Goal: Find specific page/section: Find specific page/section

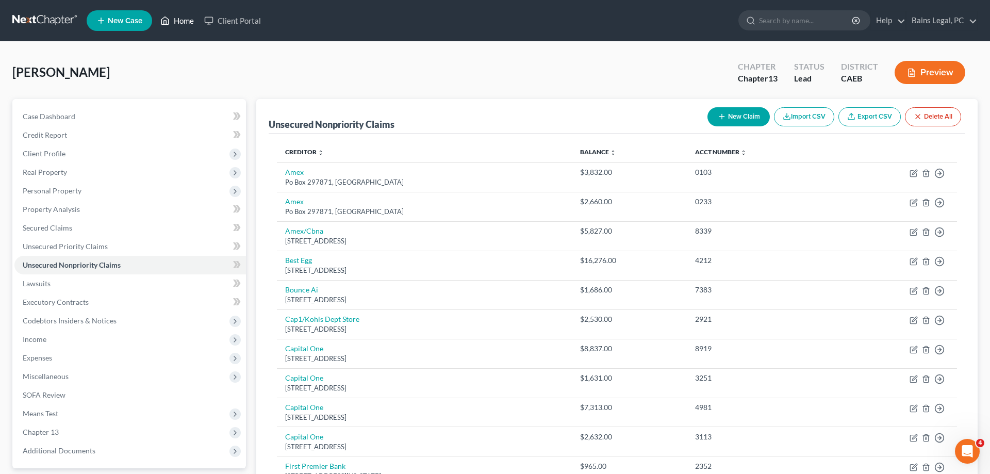
click at [183, 21] on link "Home" at bounding box center [177, 20] width 44 height 19
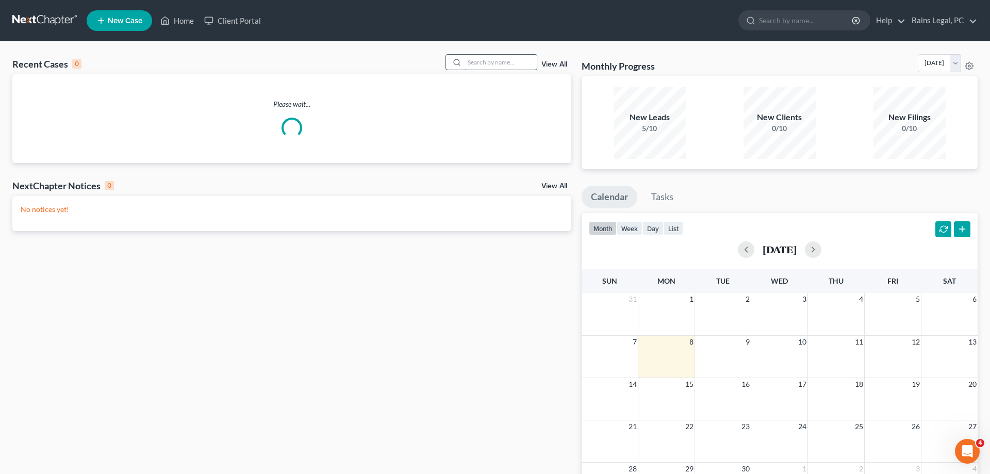
drag, startPoint x: 468, startPoint y: 58, endPoint x: 454, endPoint y: 63, distance: 14.2
click at [468, 58] on input "search" at bounding box center [501, 62] width 72 height 15
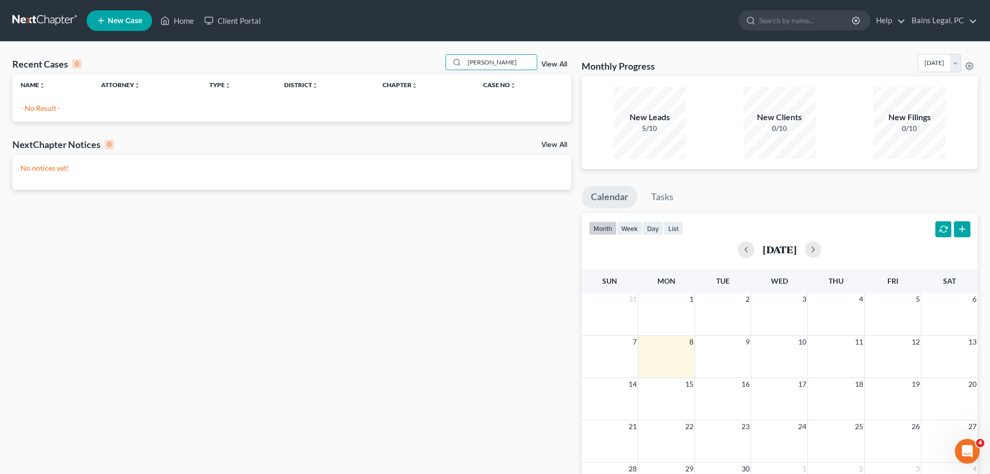
drag, startPoint x: 513, startPoint y: 62, endPoint x: 203, endPoint y: 49, distance: 310.2
click at [465, 55] on input "[PERSON_NAME]" at bounding box center [501, 62] width 72 height 15
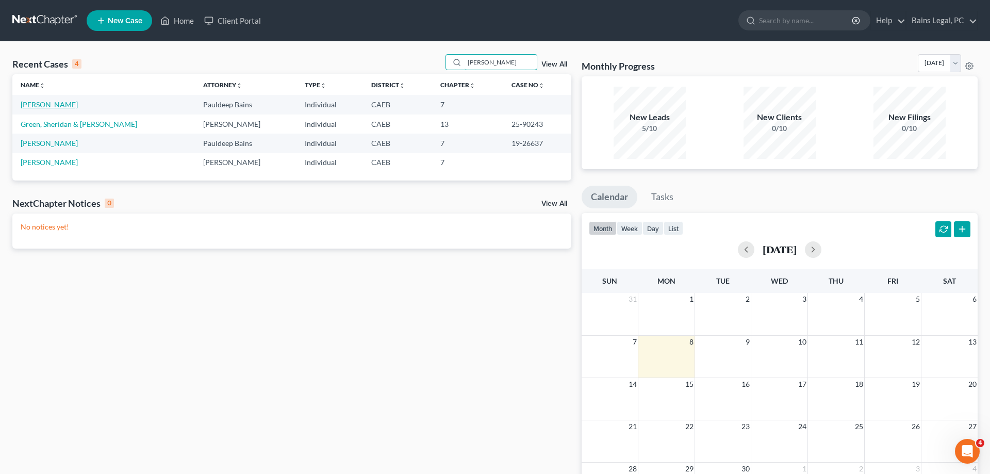
type input "[PERSON_NAME]"
click at [67, 101] on link "[PERSON_NAME]" at bounding box center [49, 104] width 57 height 9
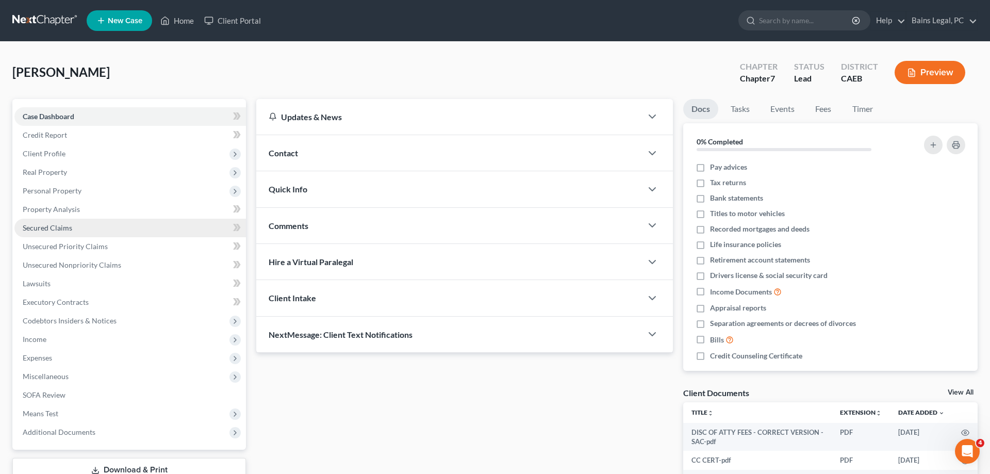
click at [64, 235] on link "Secured Claims" at bounding box center [130, 228] width 232 height 19
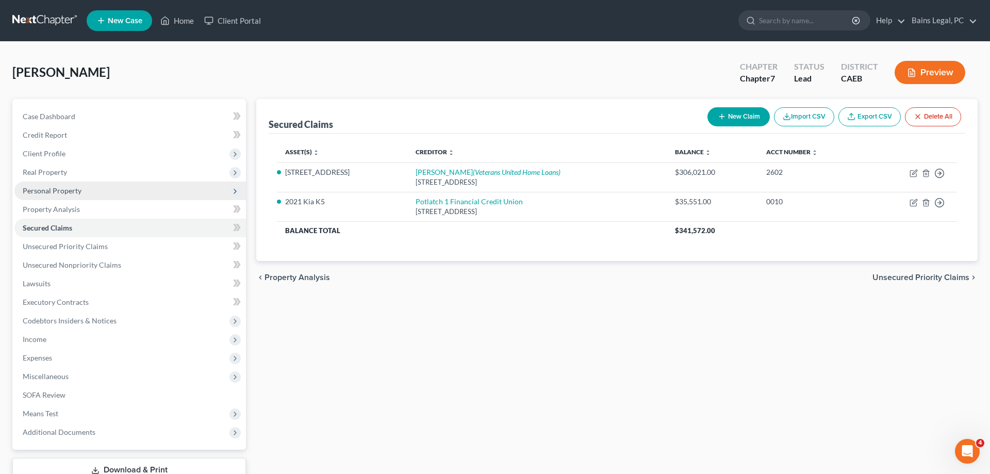
click at [83, 191] on span "Personal Property" at bounding box center [130, 191] width 232 height 19
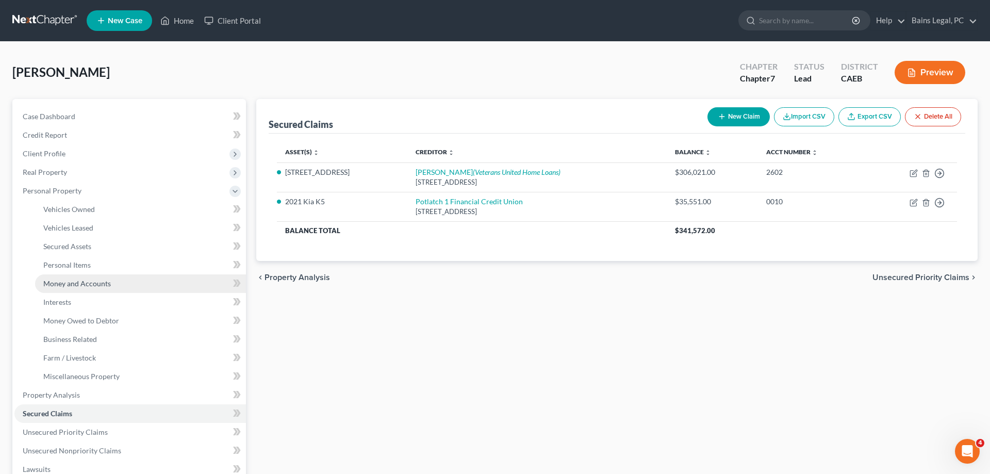
click at [96, 282] on span "Money and Accounts" at bounding box center [77, 283] width 68 height 9
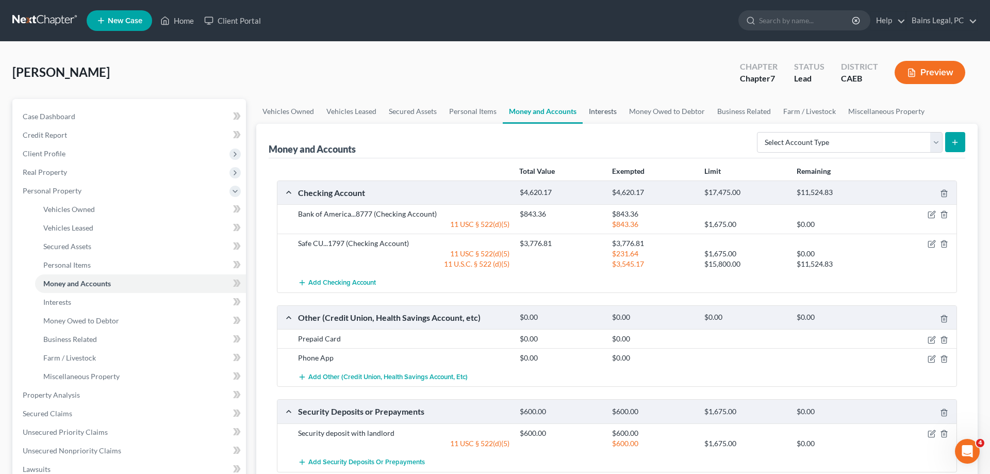
click at [588, 112] on link "Interests" at bounding box center [603, 111] width 40 height 25
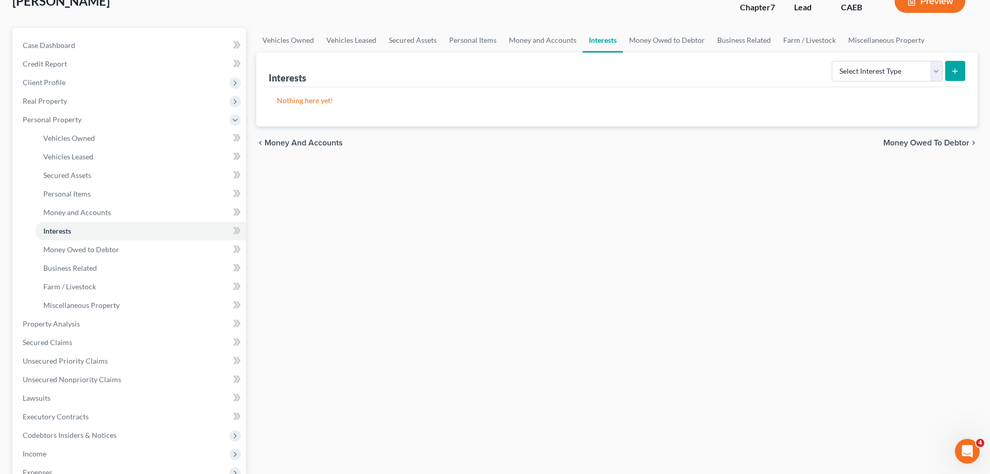
scroll to position [158, 0]
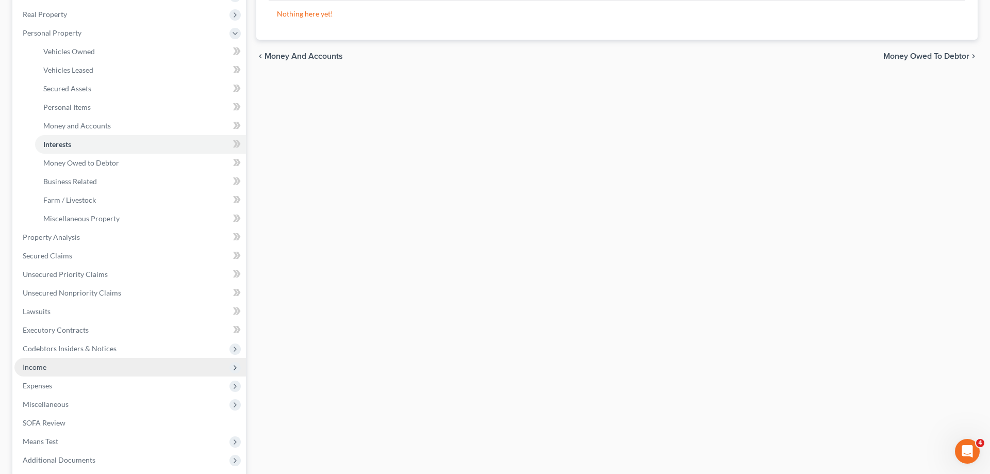
click at [44, 368] on span "Income" at bounding box center [35, 367] width 24 height 9
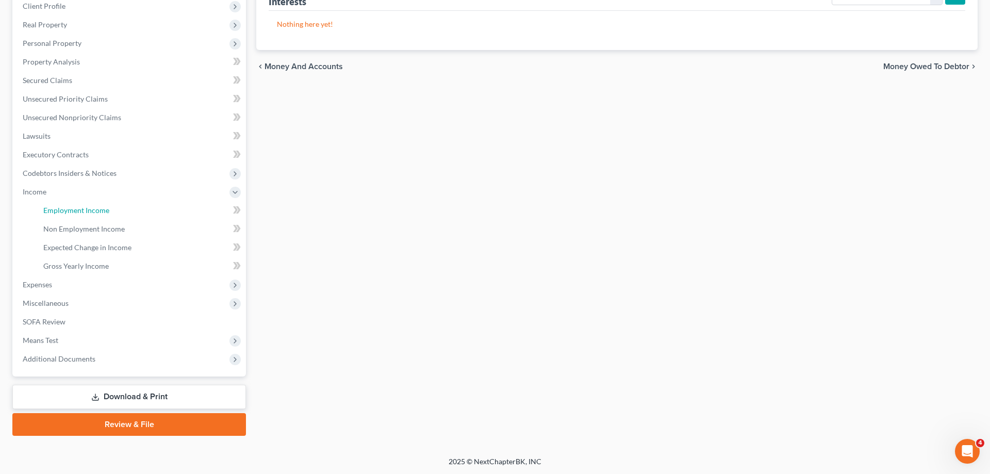
click at [70, 207] on span "Employment Income" at bounding box center [76, 210] width 66 height 9
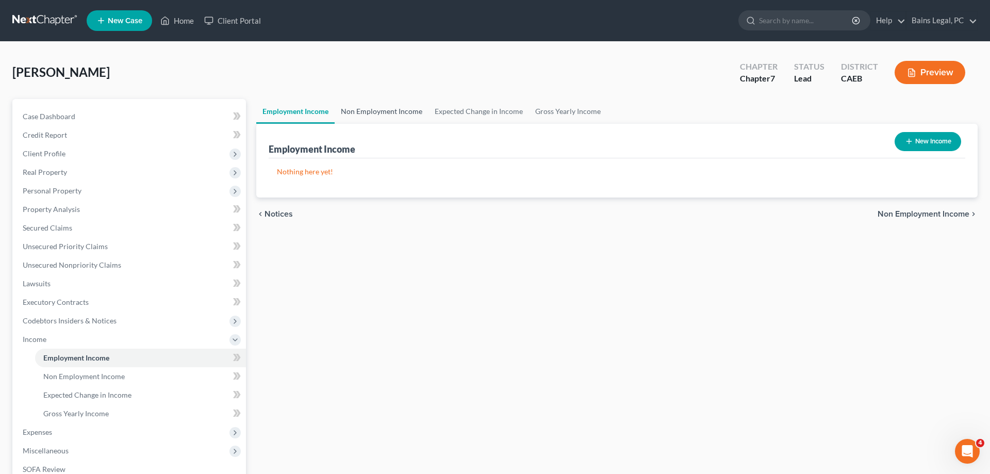
click at [409, 113] on link "Non Employment Income" at bounding box center [382, 111] width 94 height 25
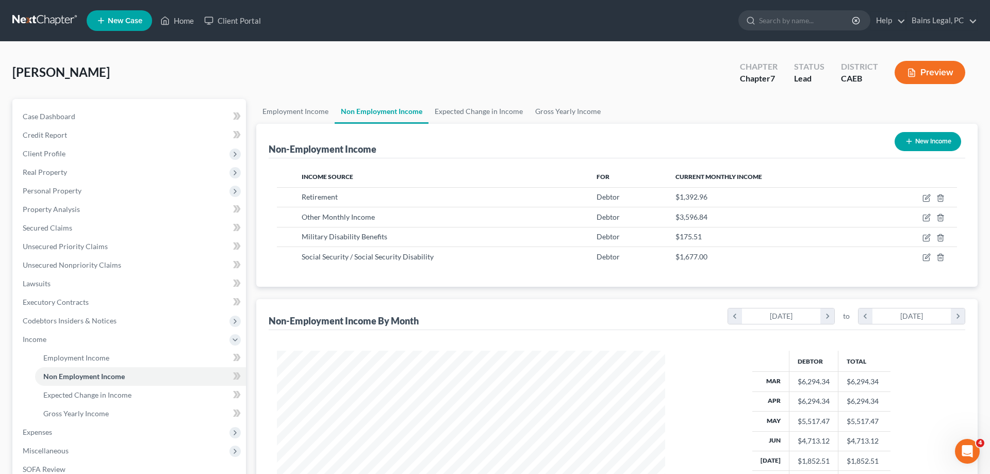
scroll to position [194, 409]
